Goal: Find specific page/section: Find specific page/section

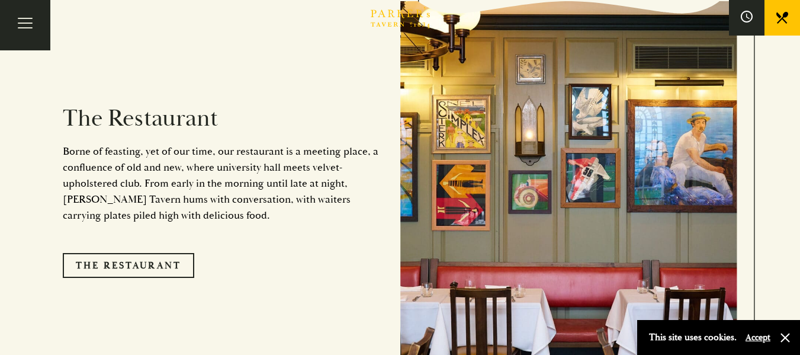
scroll to position [907, 0]
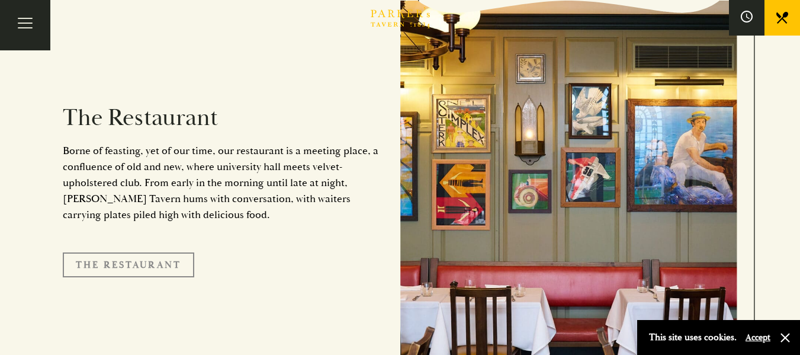
click at [159, 252] on link "The Restaurant" at bounding box center [128, 264] width 131 height 25
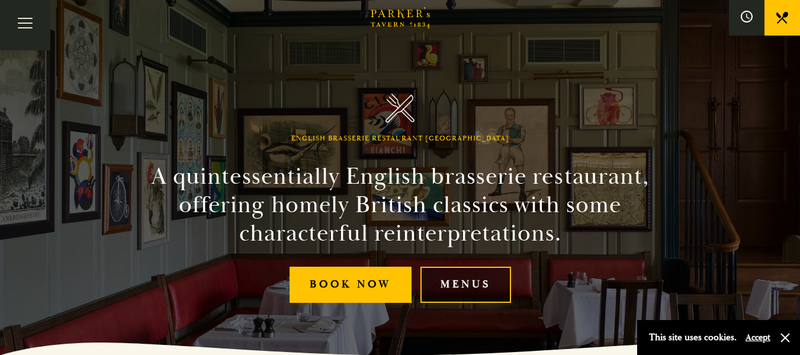
click at [460, 283] on link "Menus" at bounding box center [465, 284] width 91 height 36
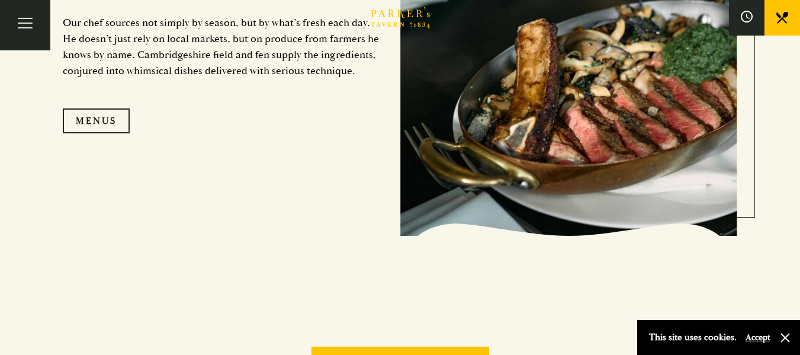
scroll to position [1133, 0]
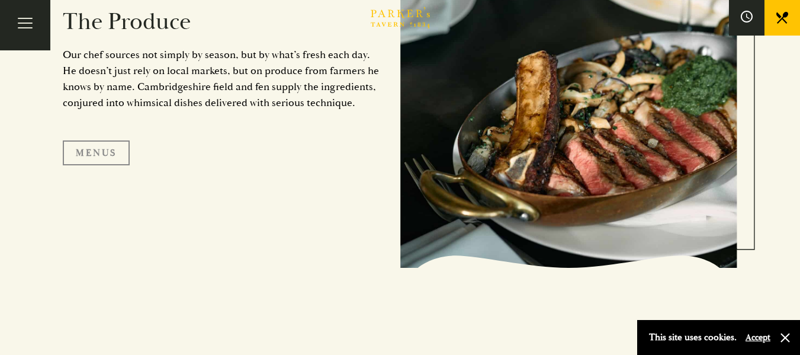
click at [91, 149] on link "Menus" at bounding box center [96, 152] width 67 height 25
click at [28, 18] on button "Toggle navigation" at bounding box center [25, 25] width 50 height 50
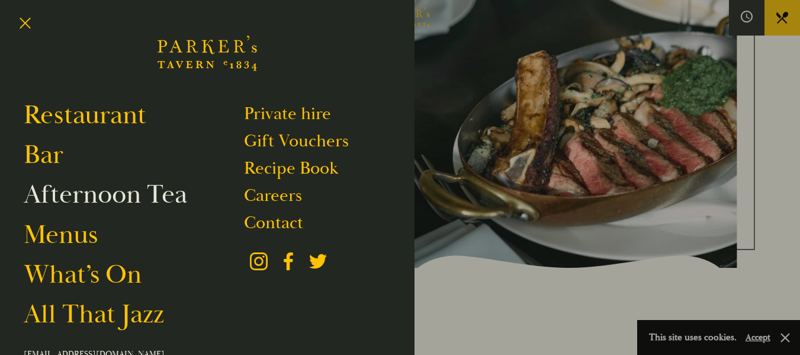
click at [99, 200] on link "Afternoon Tea" at bounding box center [105, 194] width 163 height 33
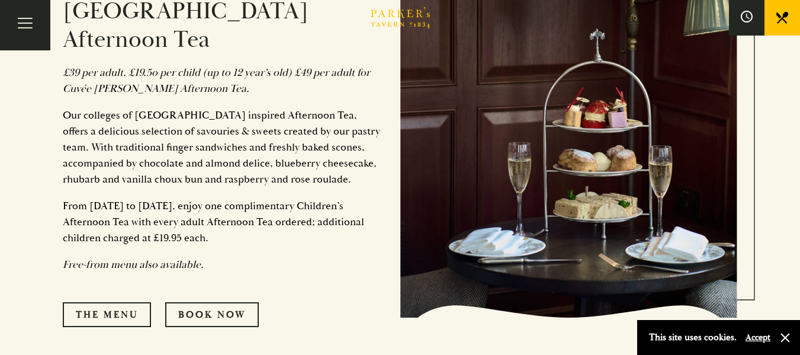
scroll to position [541, 0]
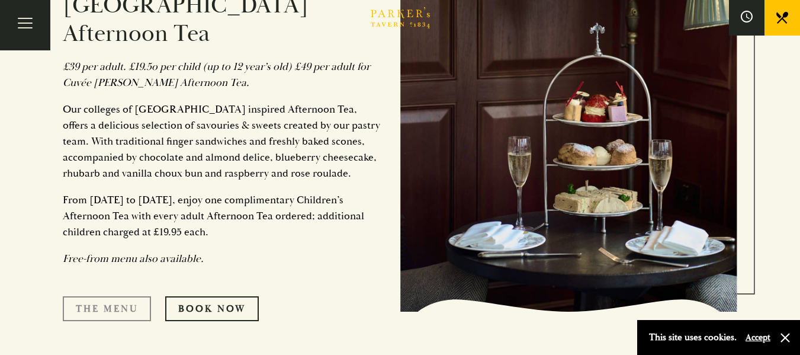
click at [112, 296] on link "The Menu" at bounding box center [107, 308] width 88 height 25
